Goal: Book appointment/travel/reservation

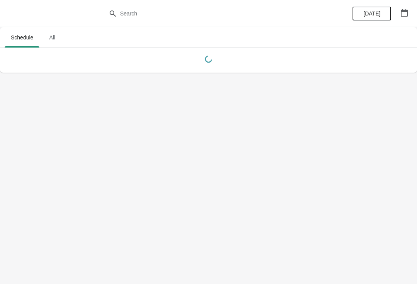
click at [411, 9] on button "button" at bounding box center [405, 13] width 14 height 14
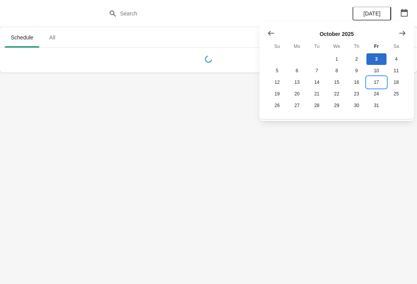
click at [379, 87] on button "17" at bounding box center [377, 82] width 20 height 12
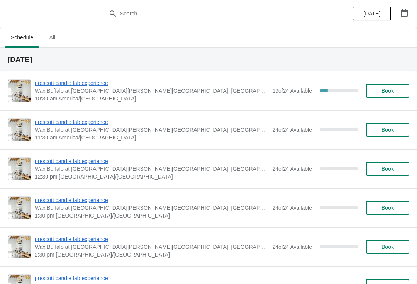
click at [90, 123] on span "prescott candle lab experience" at bounding box center [152, 122] width 234 height 8
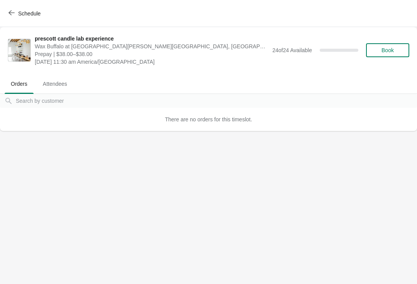
click at [390, 46] on button "Book" at bounding box center [387, 50] width 43 height 14
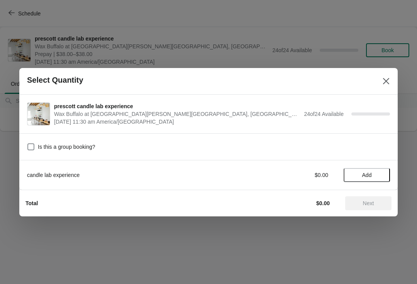
click at [367, 173] on span "Add" at bounding box center [367, 175] width 10 height 6
click at [376, 199] on button "Next" at bounding box center [368, 203] width 46 height 14
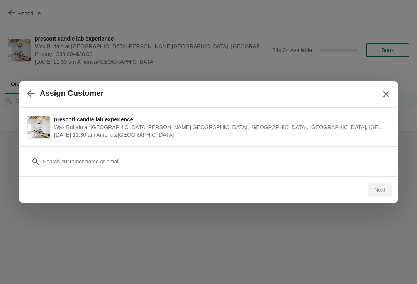
click at [332, 151] on div "Customer" at bounding box center [208, 158] width 363 height 22
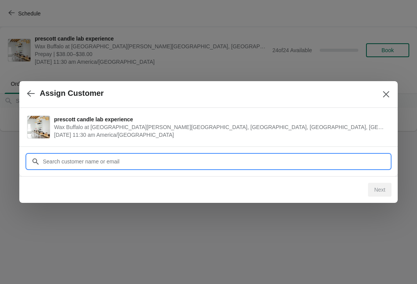
click at [266, 159] on input "Customer" at bounding box center [216, 162] width 348 height 14
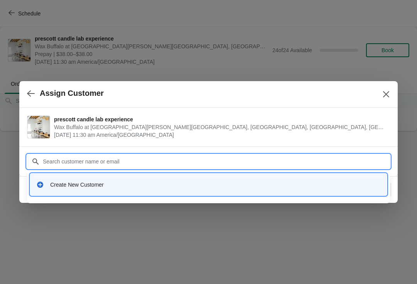
click at [151, 180] on div "Create New Customer" at bounding box center [208, 185] width 351 height 16
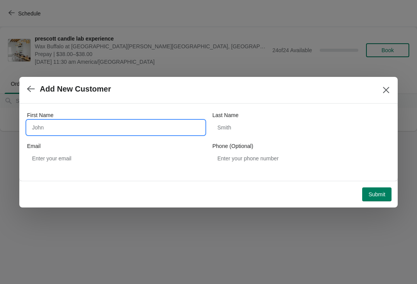
click at [84, 121] on input "First Name" at bounding box center [116, 128] width 178 height 14
type input "[PERSON_NAME]"
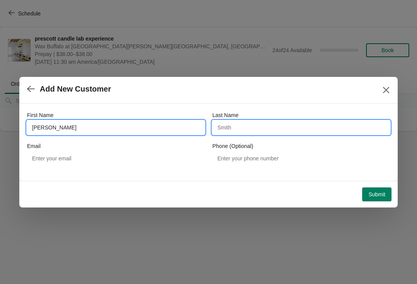
click at [232, 127] on input "Last Name" at bounding box center [301, 128] width 178 height 14
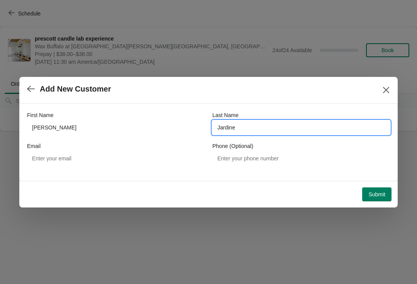
type input "Jardine"
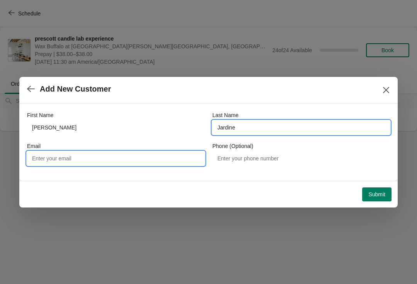
click at [40, 158] on input "Email" at bounding box center [116, 158] width 178 height 14
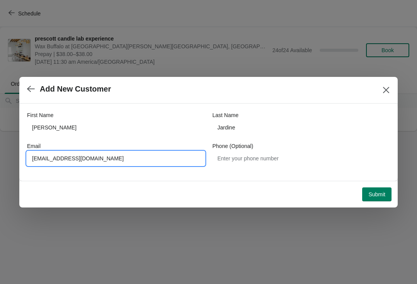
type input "[EMAIL_ADDRESS][DOMAIN_NAME]"
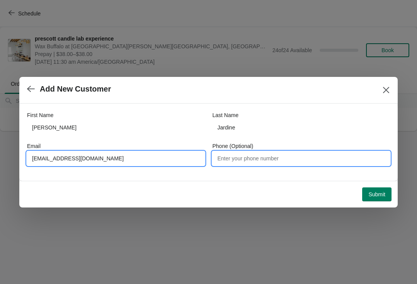
click at [223, 159] on input "Phone (Optional)" at bounding box center [301, 158] width 178 height 14
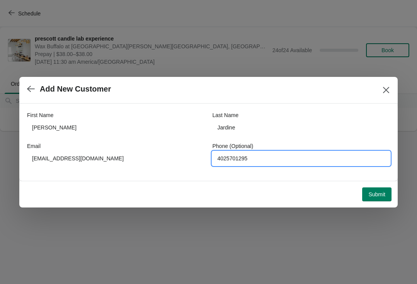
type input "4025701295"
click at [382, 192] on span "Submit" at bounding box center [377, 194] width 17 height 6
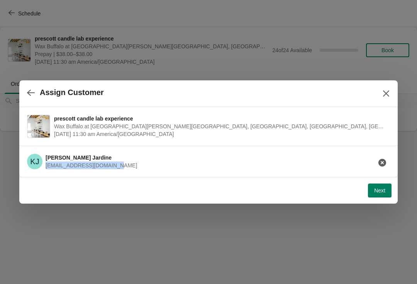
click at [379, 190] on span "Next" at bounding box center [379, 190] width 11 height 6
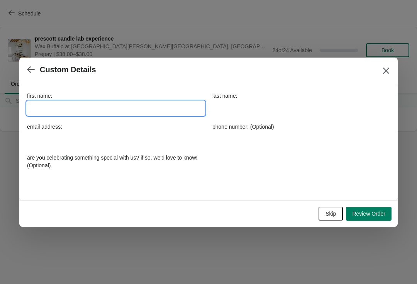
click at [133, 109] on input "first name:" at bounding box center [116, 108] width 178 height 14
type input "[PERSON_NAME]"
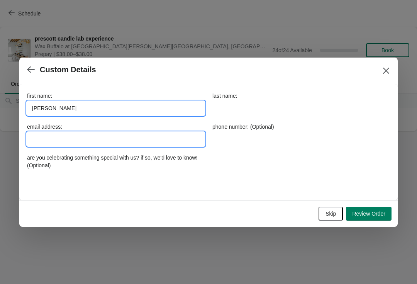
click at [146, 141] on input "email address:" at bounding box center [116, 139] width 178 height 14
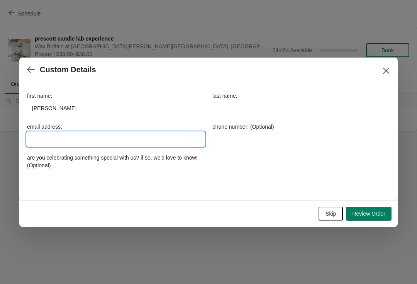
click at [116, 143] on input "email address:" at bounding box center [116, 139] width 178 height 14
paste input "[EMAIL_ADDRESS][DOMAIN_NAME]"
type input "[EMAIL_ADDRESS][DOMAIN_NAME]"
